Goal: Navigation & Orientation: Find specific page/section

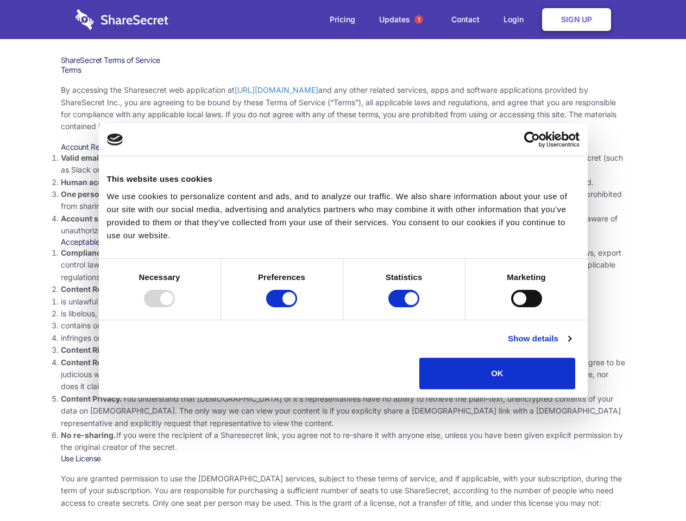
click at [343, 261] on li "Compliance with local laws and regulations. Your use of the Sharesecret must no…" at bounding box center [343, 265] width 565 height 36
click at [175, 307] on div at bounding box center [159, 298] width 31 height 17
click at [297, 307] on input "Preferences" at bounding box center [281, 298] width 31 height 17
checkbox input "false"
click at [405, 307] on input "Statistics" at bounding box center [403, 298] width 31 height 17
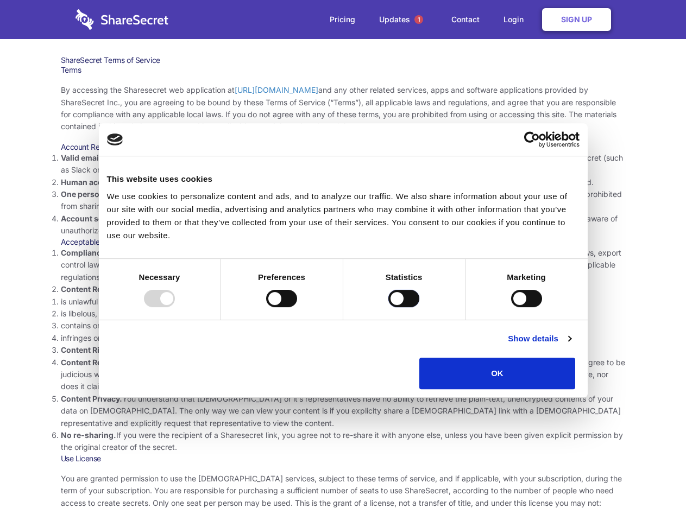
checkbox input "false"
click at [511, 307] on input "Marketing" at bounding box center [526, 298] width 31 height 17
checkbox input "true"
click at [571, 345] on link "Show details" at bounding box center [539, 338] width 63 height 13
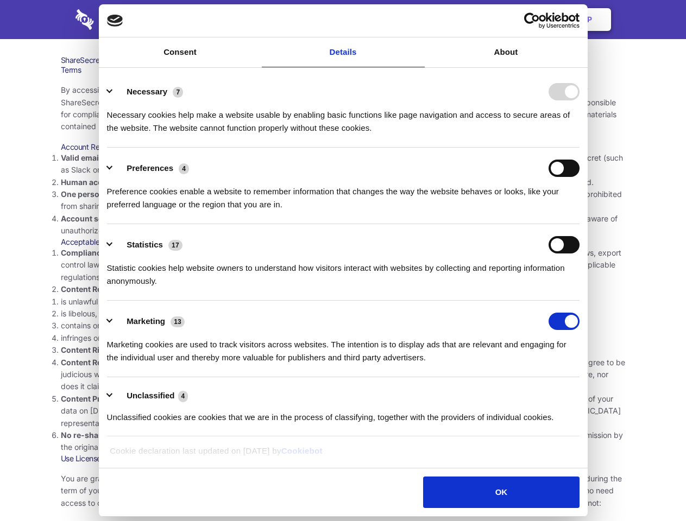
click at [579, 135] on div "Necessary cookies help make a website usable by enabling basic functions like p…" at bounding box center [343, 117] width 472 height 34
click at [418, 20] on span "1" at bounding box center [418, 19] width 9 height 9
